Goal: Task Accomplishment & Management: Use online tool/utility

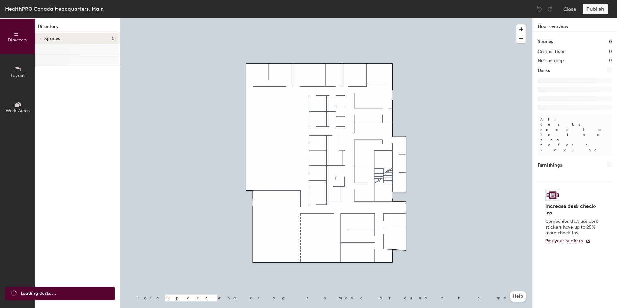
click at [18, 99] on button "Work Areas" at bounding box center [17, 106] width 35 height 35
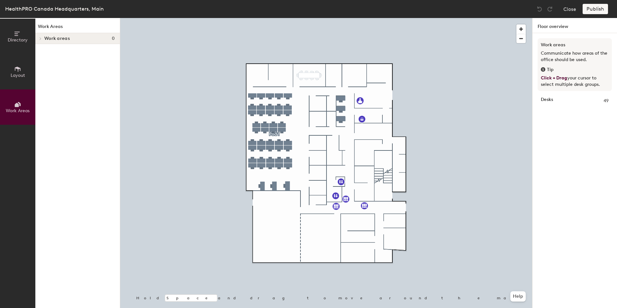
click at [19, 72] on icon at bounding box center [17, 69] width 7 height 7
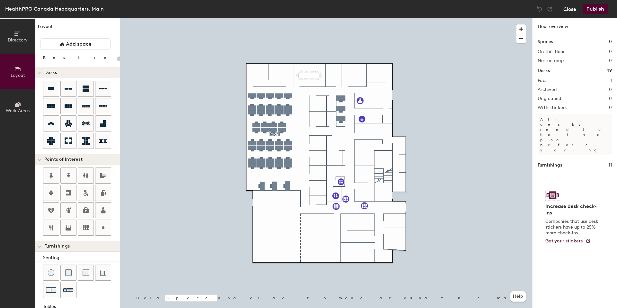
click at [567, 10] on button "Close" at bounding box center [569, 9] width 13 height 10
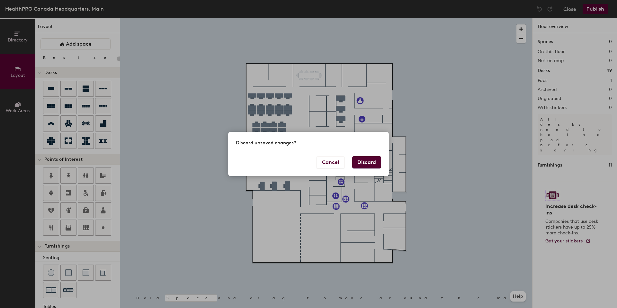
click at [368, 159] on button "Discard" at bounding box center [366, 162] width 29 height 12
type input "20"
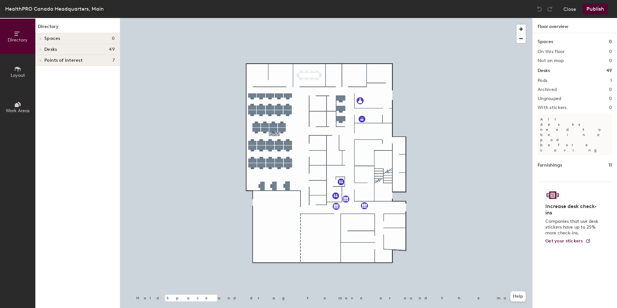
click at [567, 82] on div "Pods 1" at bounding box center [574, 80] width 74 height 5
click at [559, 79] on div "Pods 1" at bounding box center [574, 80] width 74 height 5
click at [555, 92] on h2 "Archived" at bounding box center [546, 89] width 19 height 5
click at [573, 5] on button "Close" at bounding box center [569, 9] width 13 height 10
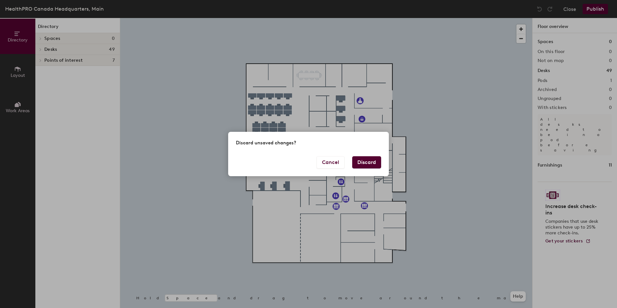
click at [365, 163] on button "Discard" at bounding box center [366, 162] width 29 height 12
